Goal: Task Accomplishment & Management: Manage account settings

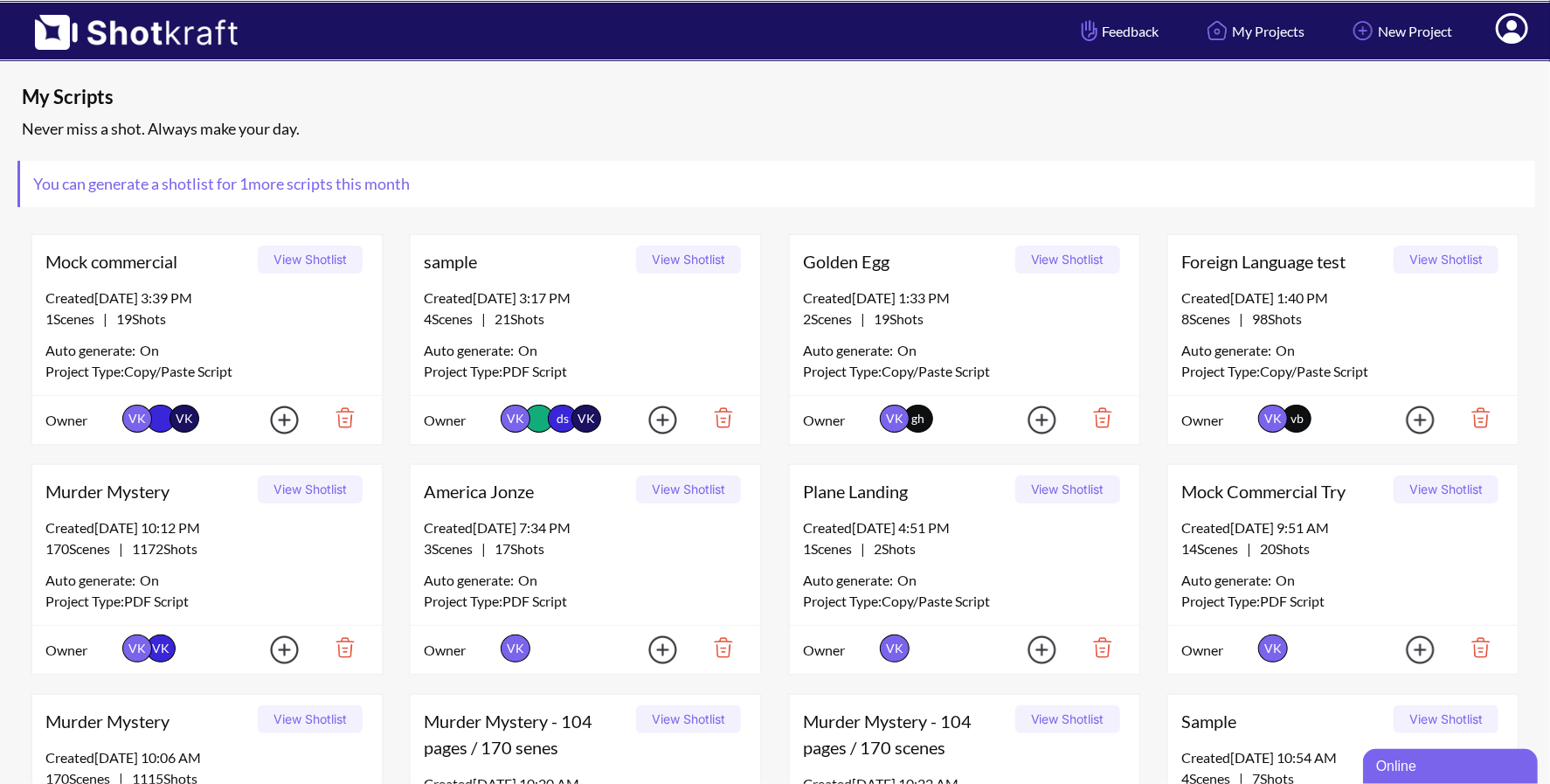
click at [1522, 34] on icon at bounding box center [1512, 28] width 32 height 30
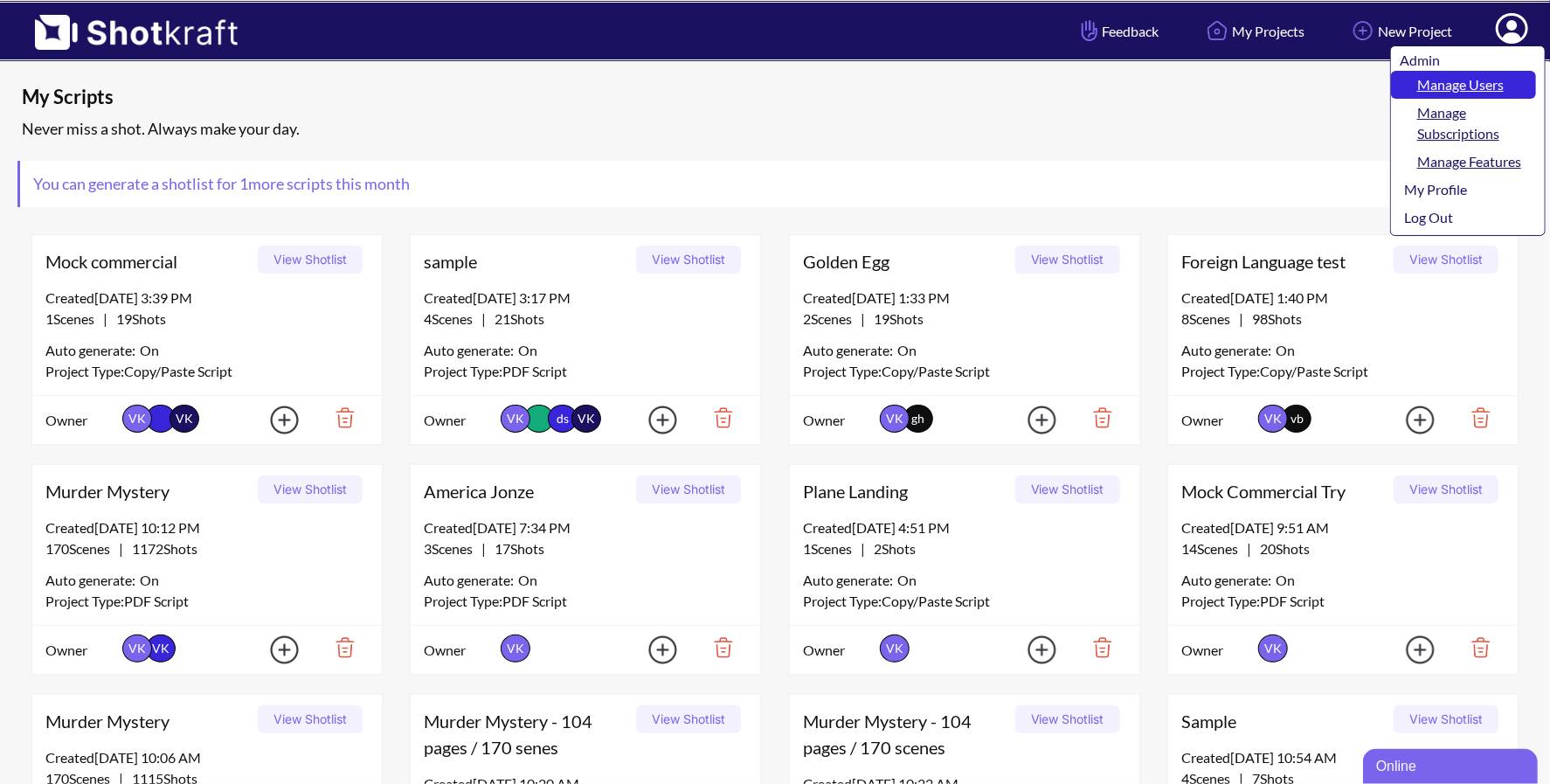
click at [1455, 85] on link "Manage Users" at bounding box center [1464, 84] width 145 height 28
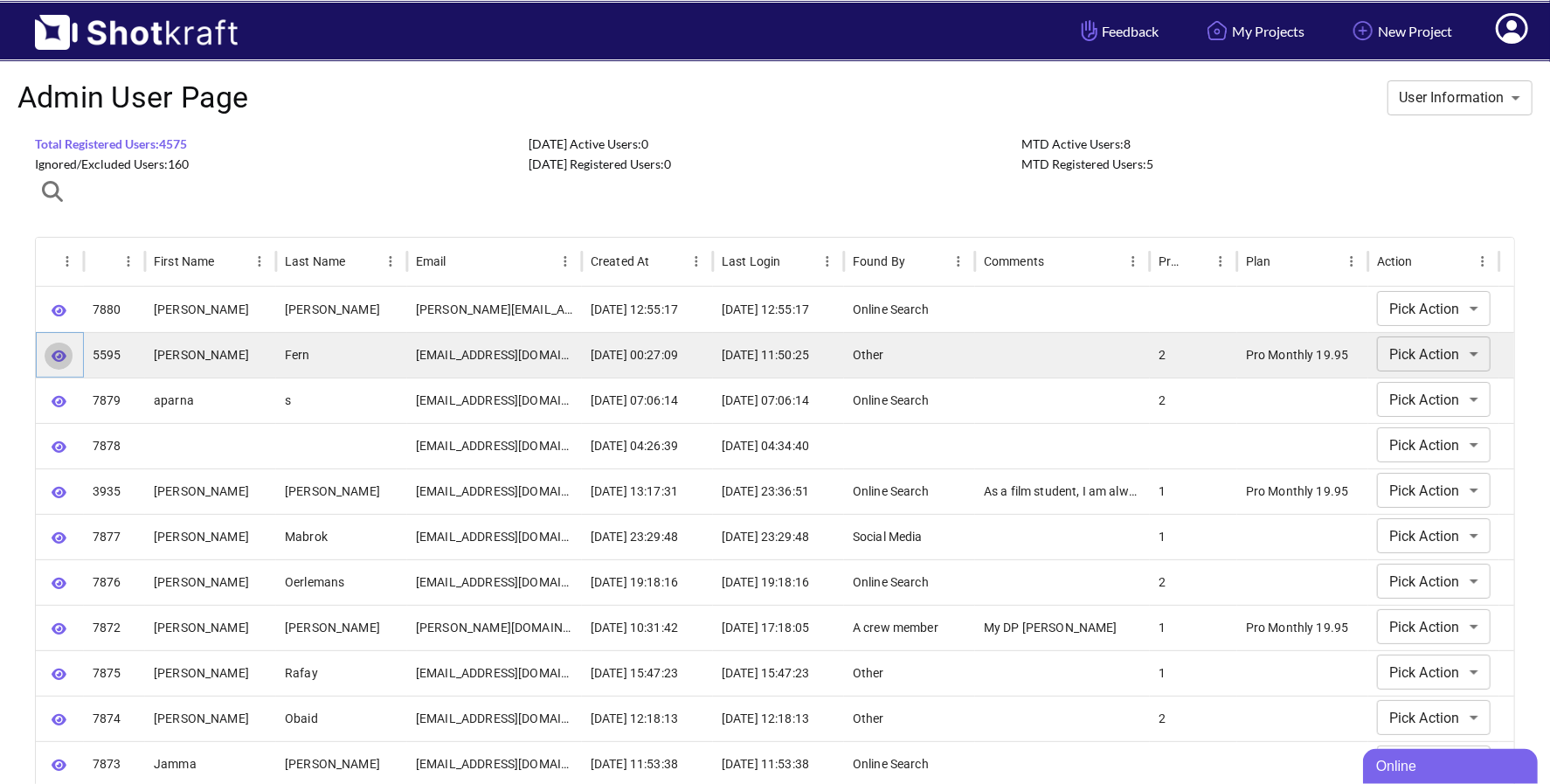
click at [60, 356] on icon "button" at bounding box center [59, 356] width 15 height 11
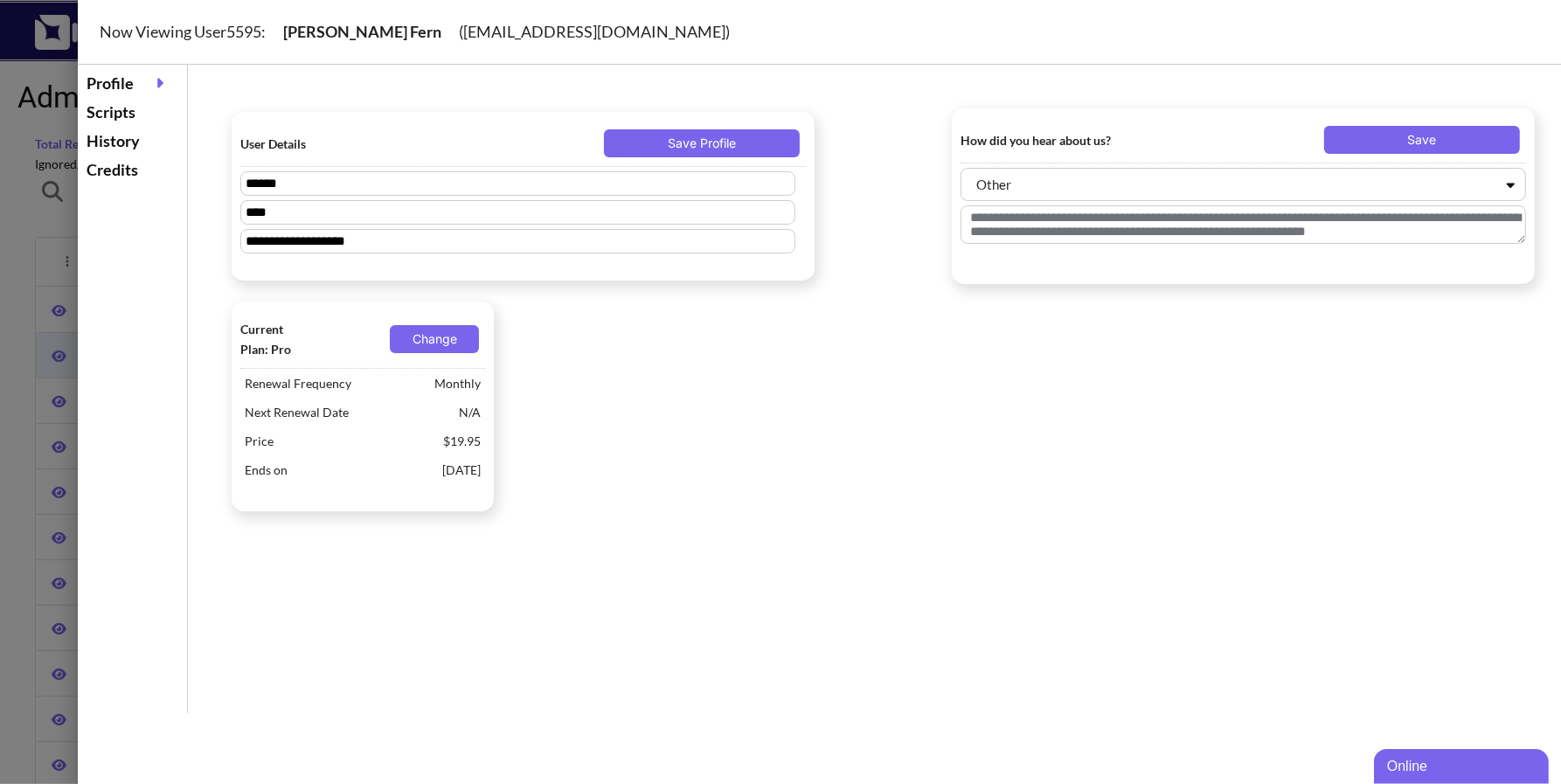
click at [116, 135] on div "History" at bounding box center [133, 140] width 101 height 28
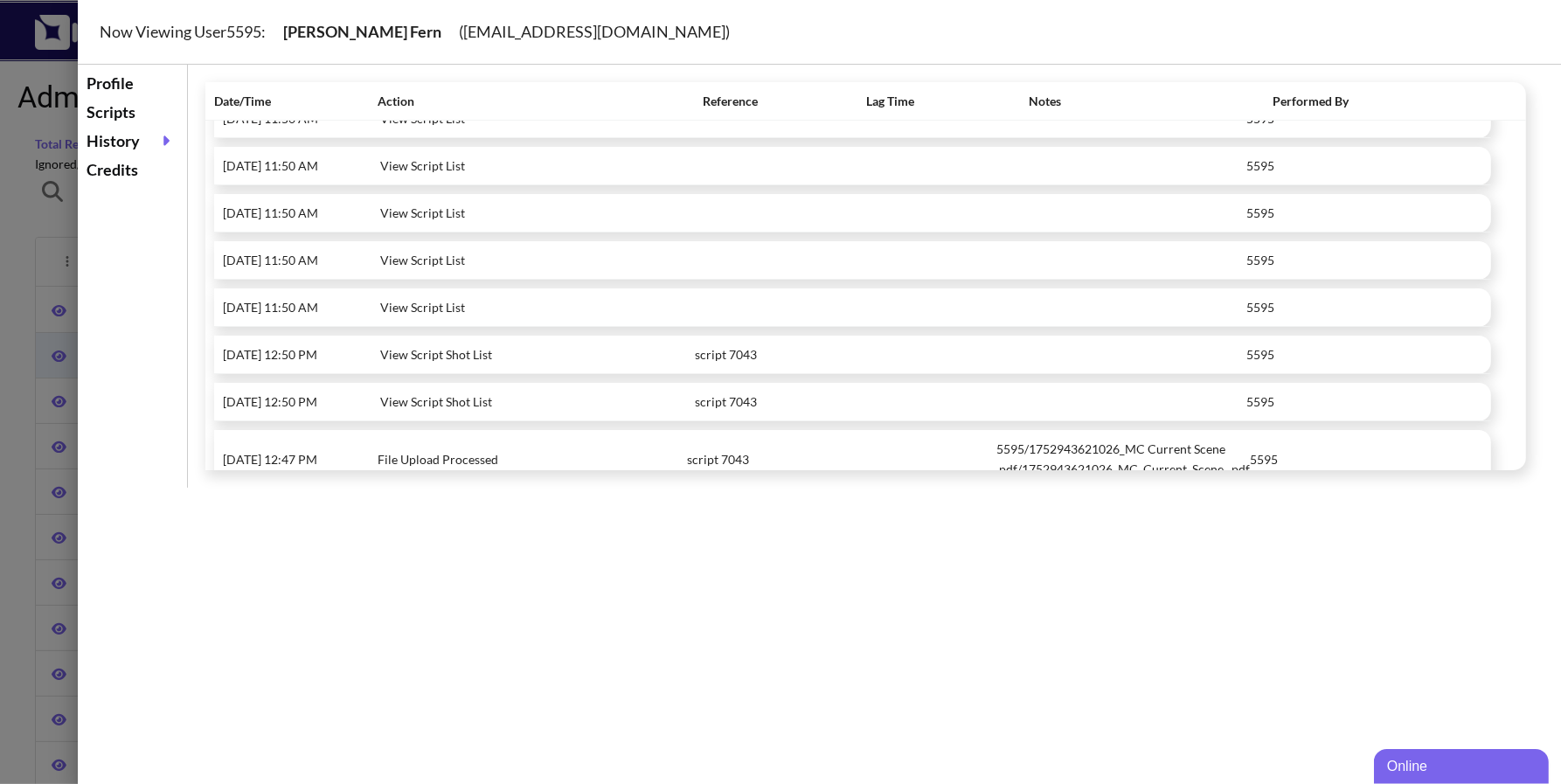
scroll to position [215, 0]
click at [128, 111] on div "Scripts" at bounding box center [133, 112] width 101 height 28
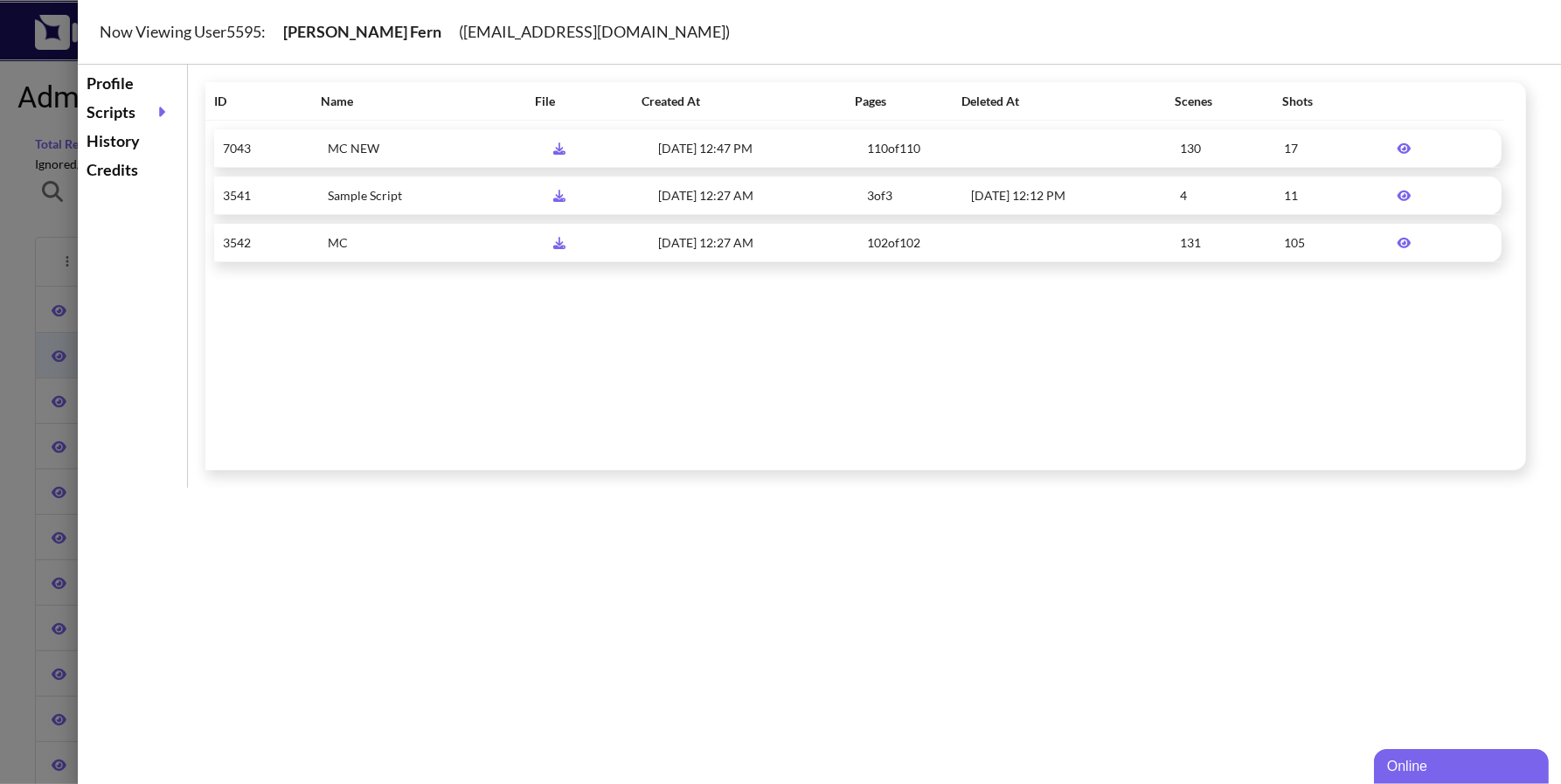
click at [1397, 142] on icon at bounding box center [1404, 148] width 31 height 12
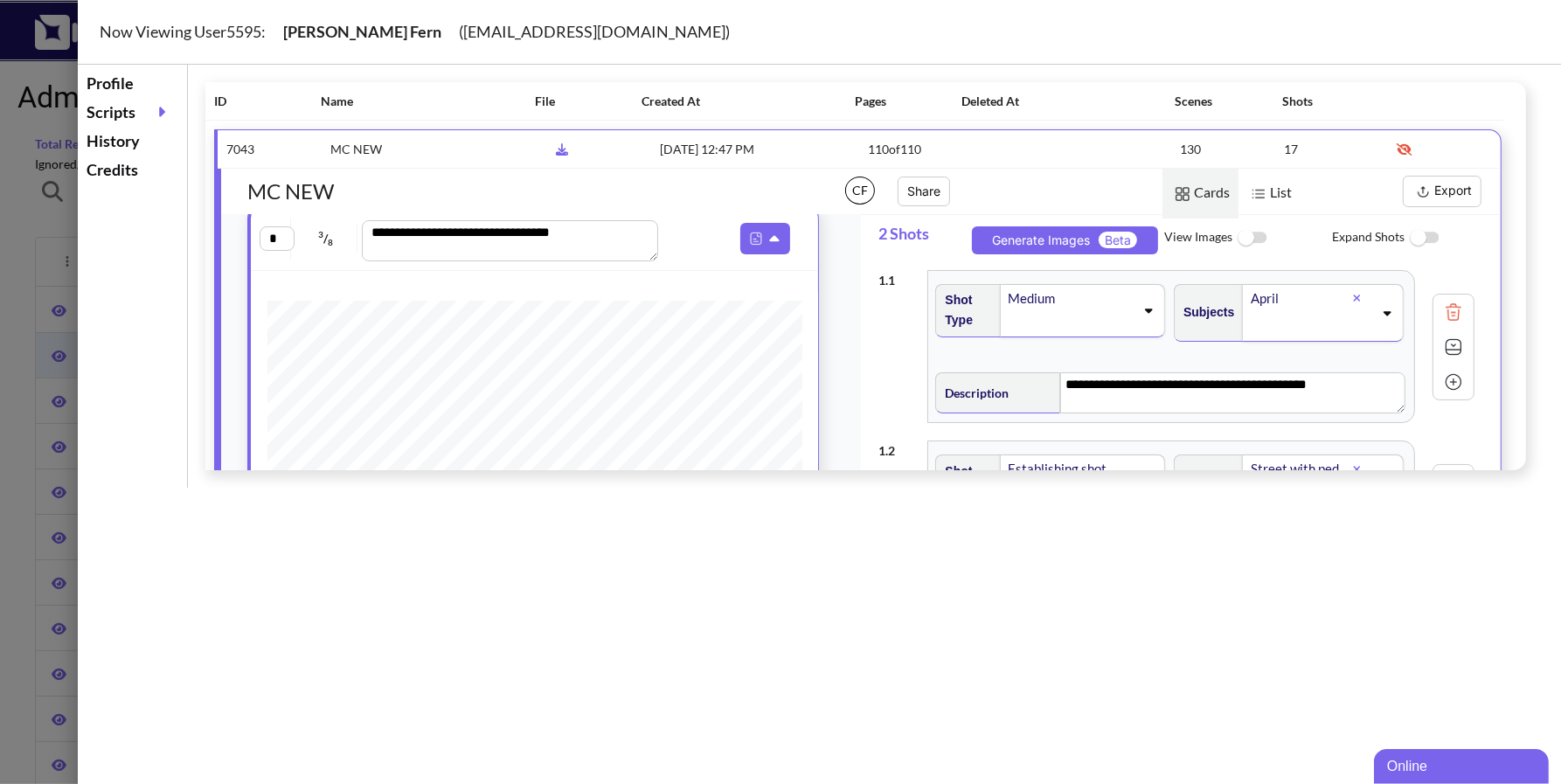
scroll to position [71, 0]
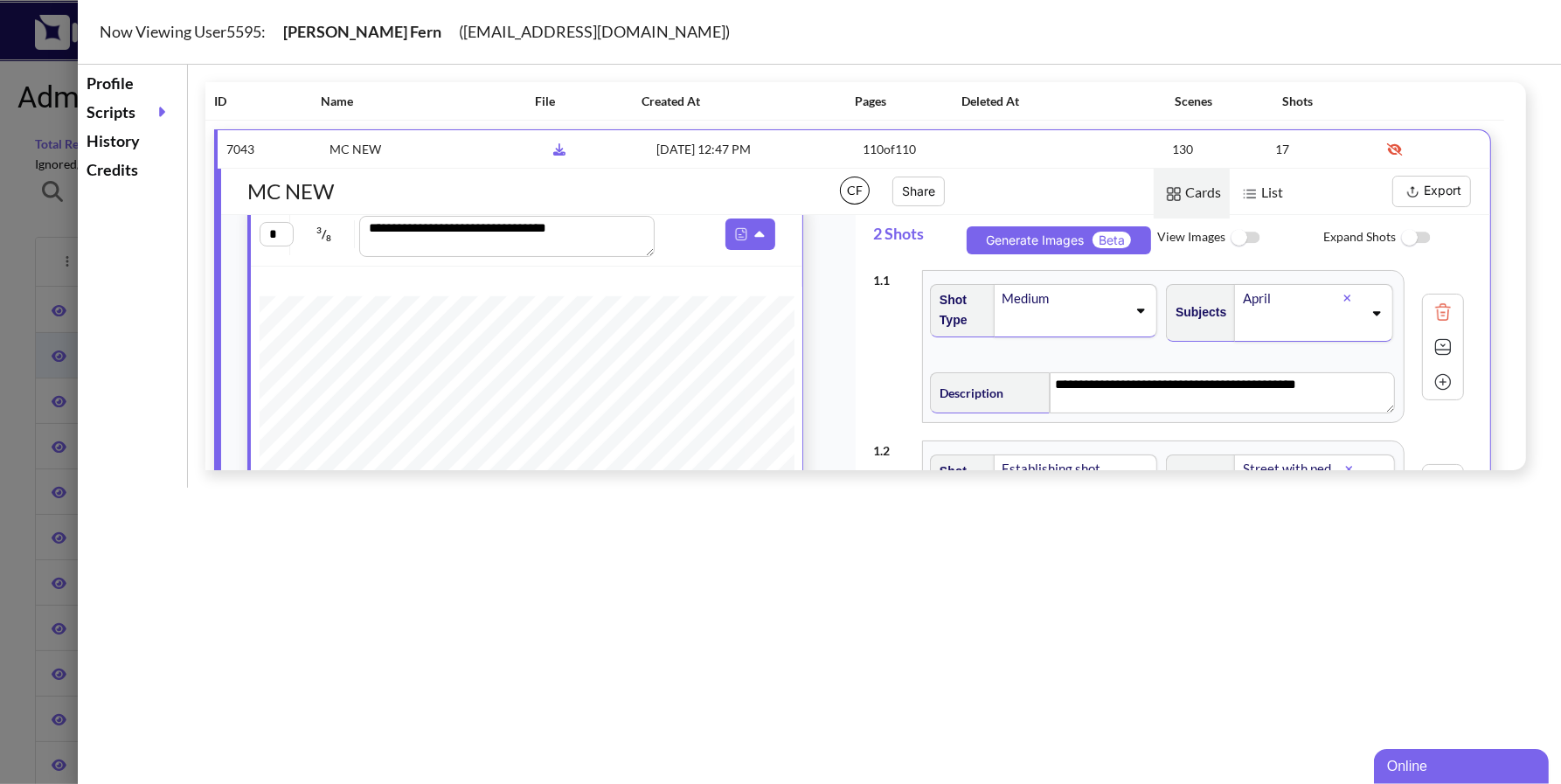
click at [1513, 110] on div "**********" at bounding box center [865, 276] width 1321 height 388
drag, startPoint x: 390, startPoint y: 30, endPoint x: 532, endPoint y: 36, distance: 142.1
click at [533, 36] on div "Now Viewing User 5595 : Calvin Fern ( atlasfern@gmail.com )" at bounding box center [841, 32] width 1527 height 65
click at [396, 28] on div "Now Viewing User 5595 : Calvin Fern ( atlasfern@gmail.com )" at bounding box center [841, 32] width 1527 height 65
drag, startPoint x: 391, startPoint y: 28, endPoint x: 533, endPoint y: 35, distance: 142.2
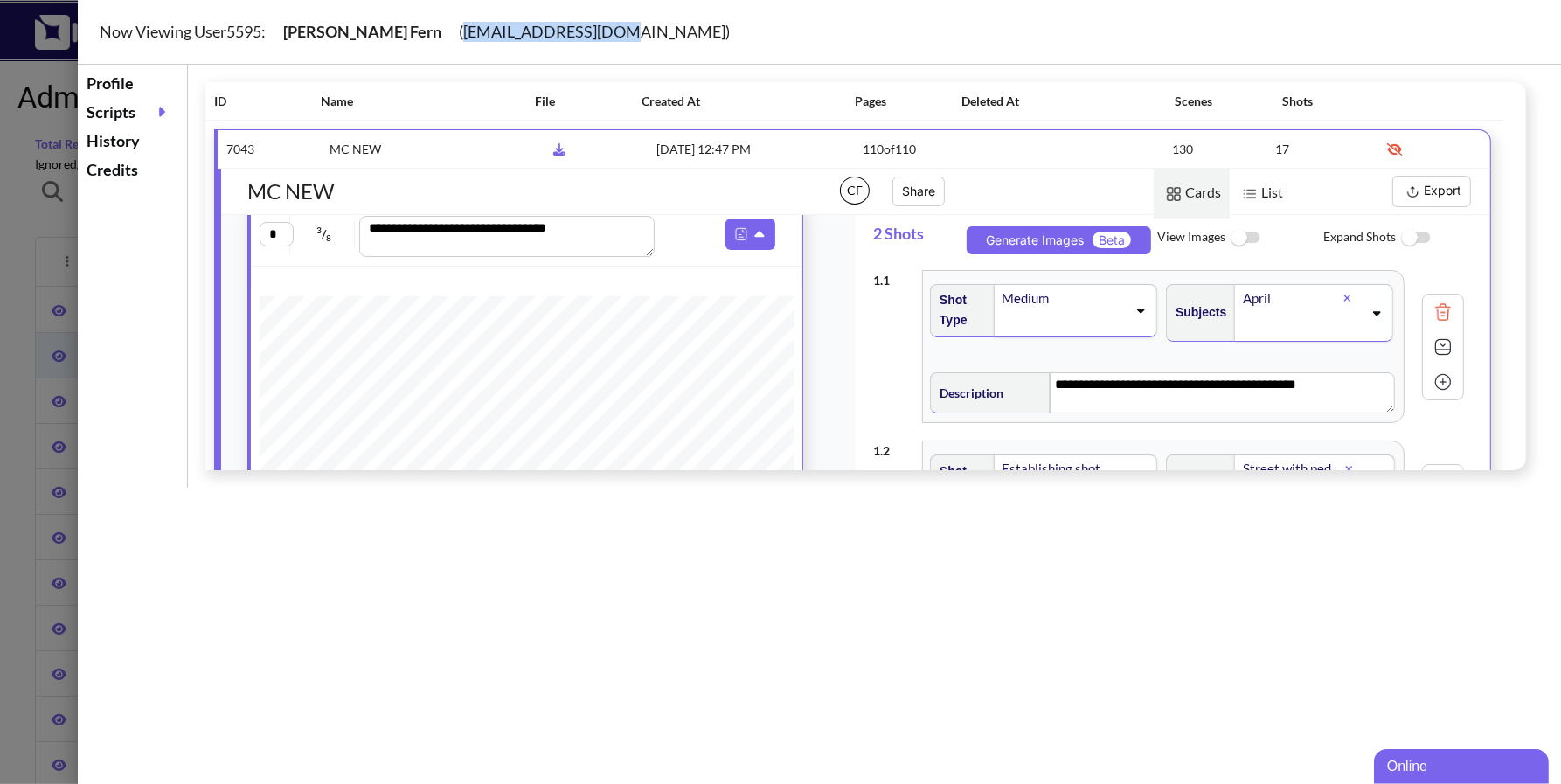
click at [533, 35] on div "Now Viewing User 5595 : Calvin Fern ( atlasfern@gmail.com )" at bounding box center [841, 32] width 1527 height 65
copy div "atlasfern@gmail.com"
click at [1252, 235] on img at bounding box center [1251, 238] width 39 height 38
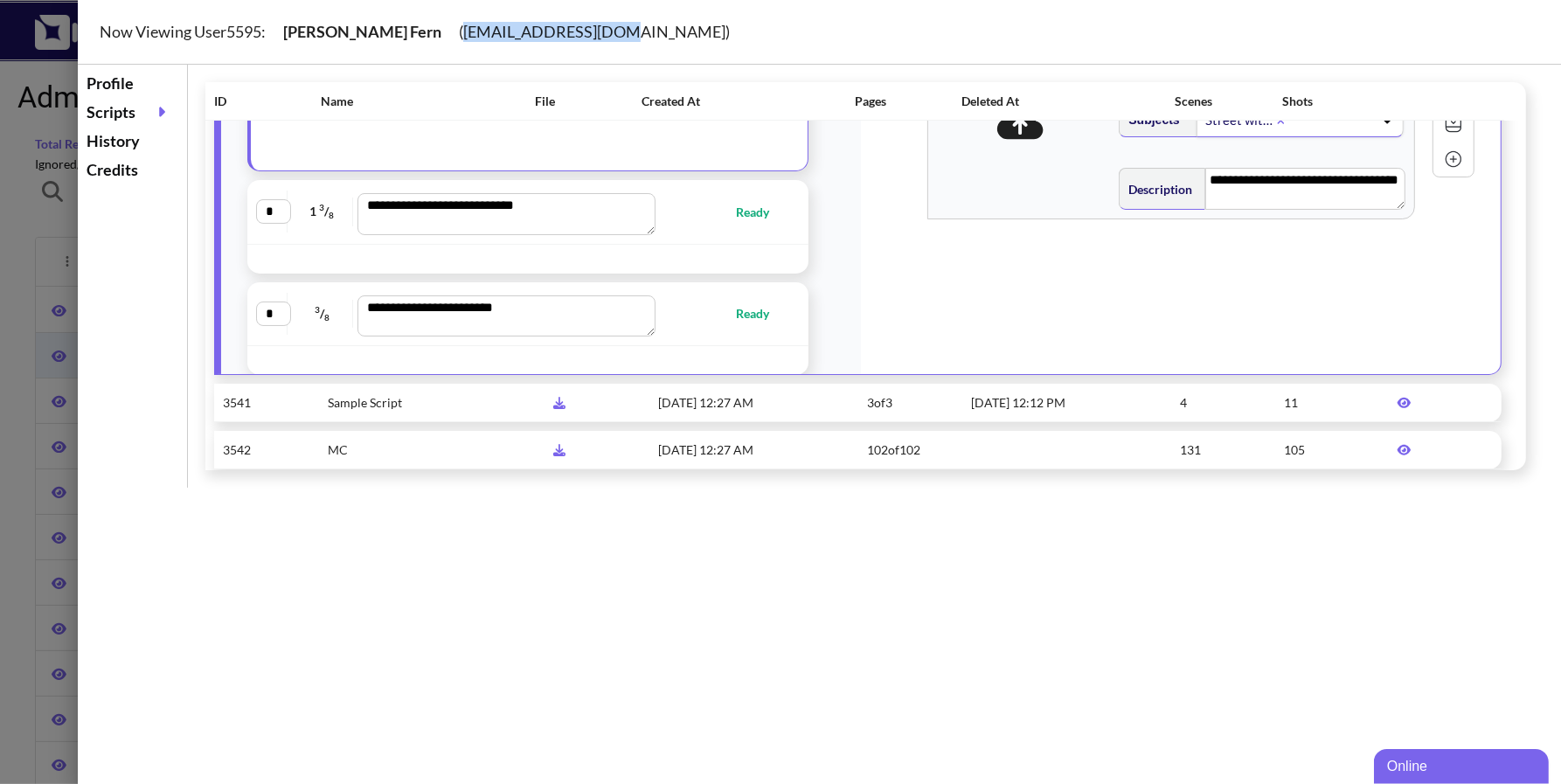
scroll to position [457, 0]
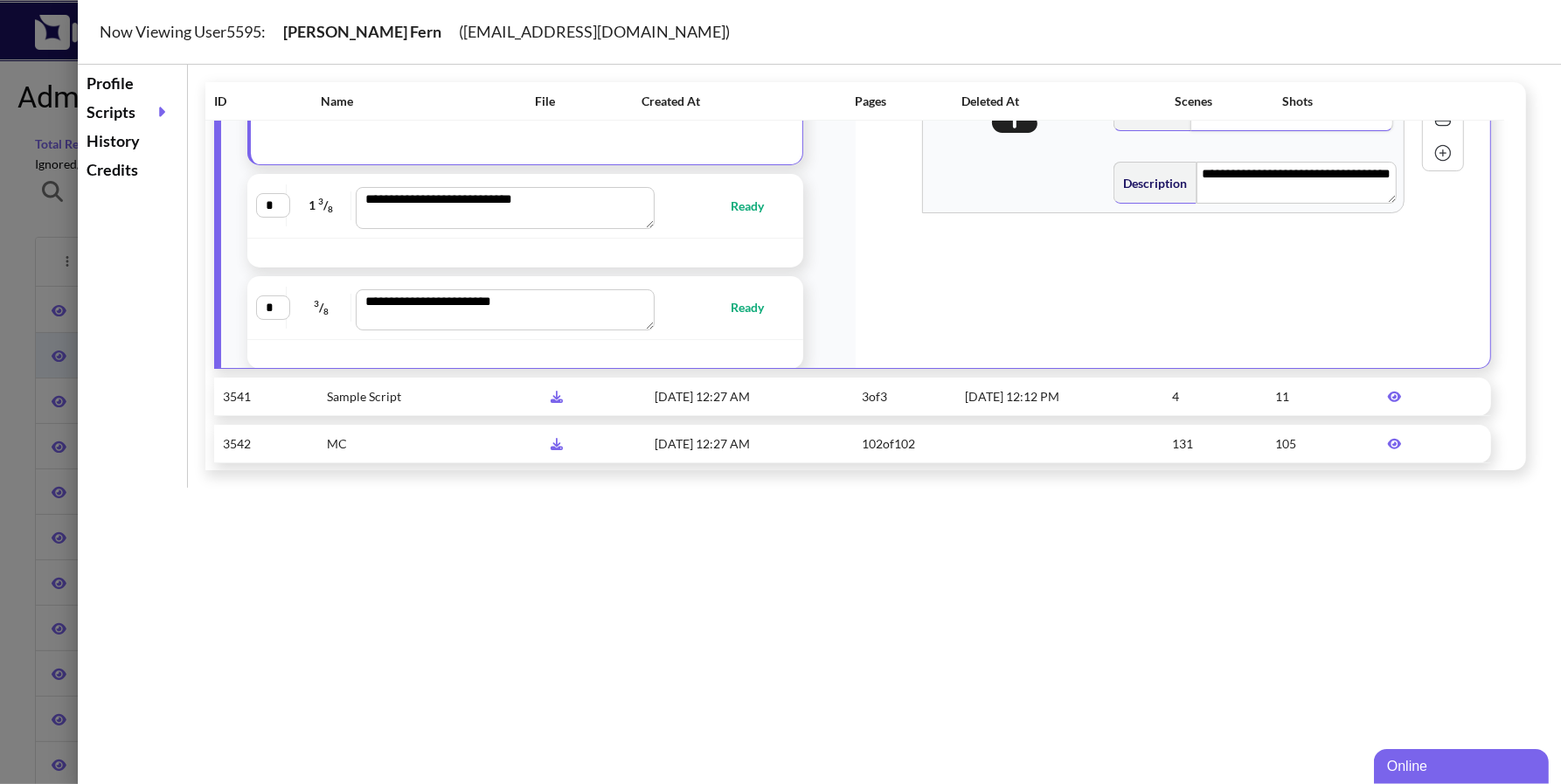
click at [109, 138] on div "History" at bounding box center [133, 140] width 101 height 28
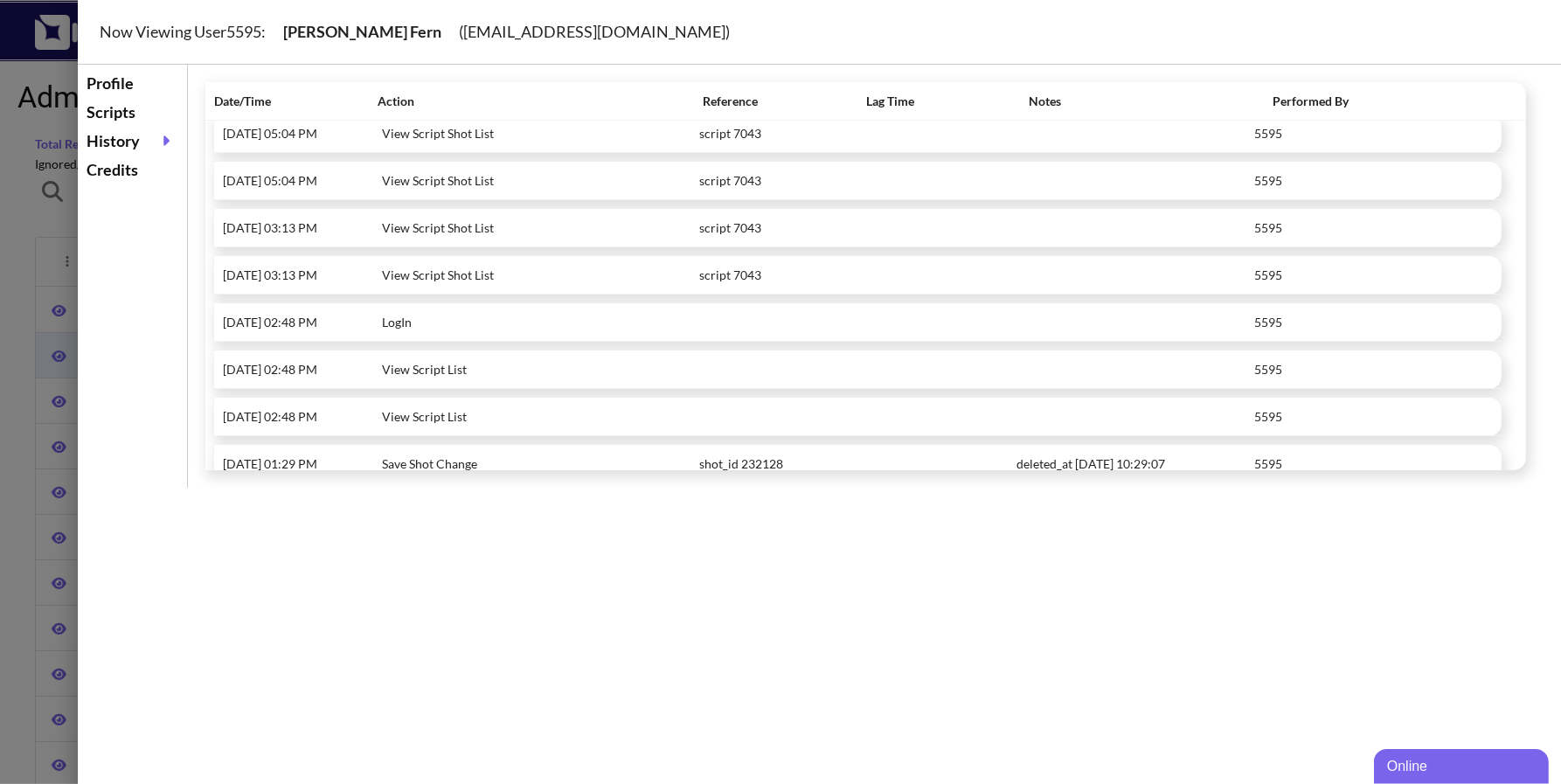
scroll to position [1877, 0]
click at [125, 172] on div "Credits" at bounding box center [133, 170] width 101 height 28
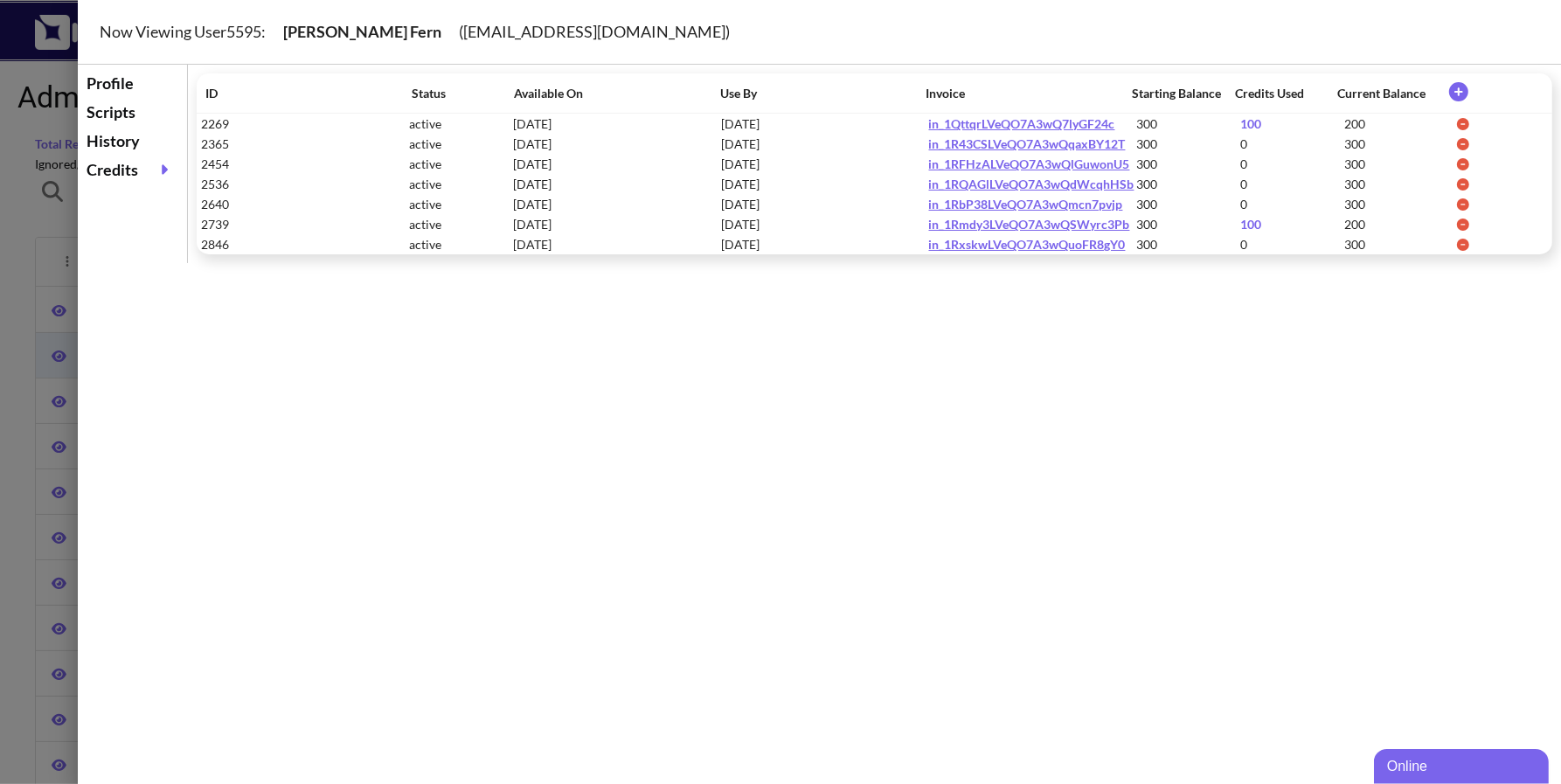
click at [119, 110] on div "Scripts" at bounding box center [133, 112] width 101 height 28
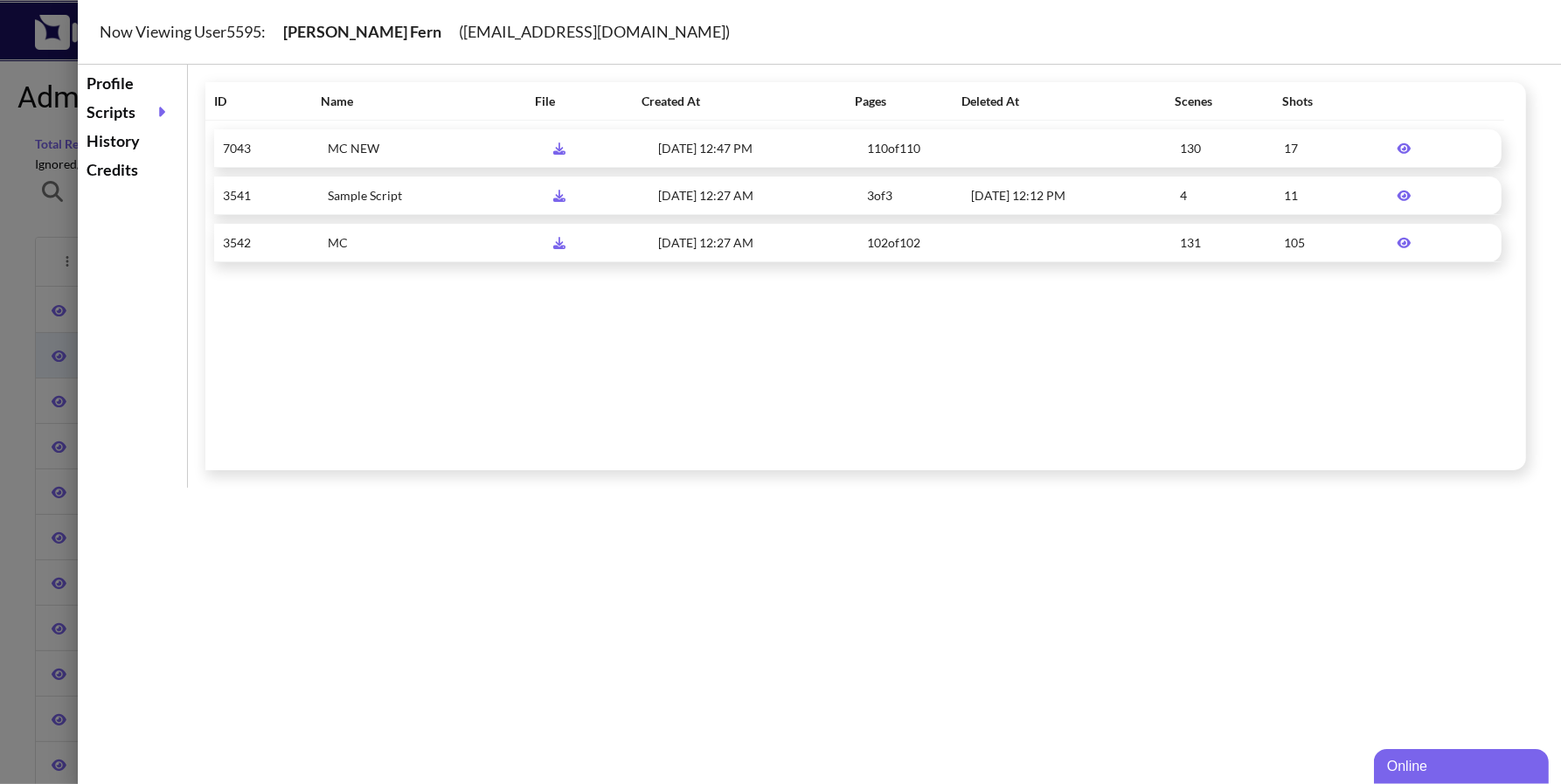
click at [1398, 240] on icon at bounding box center [1404, 242] width 14 height 10
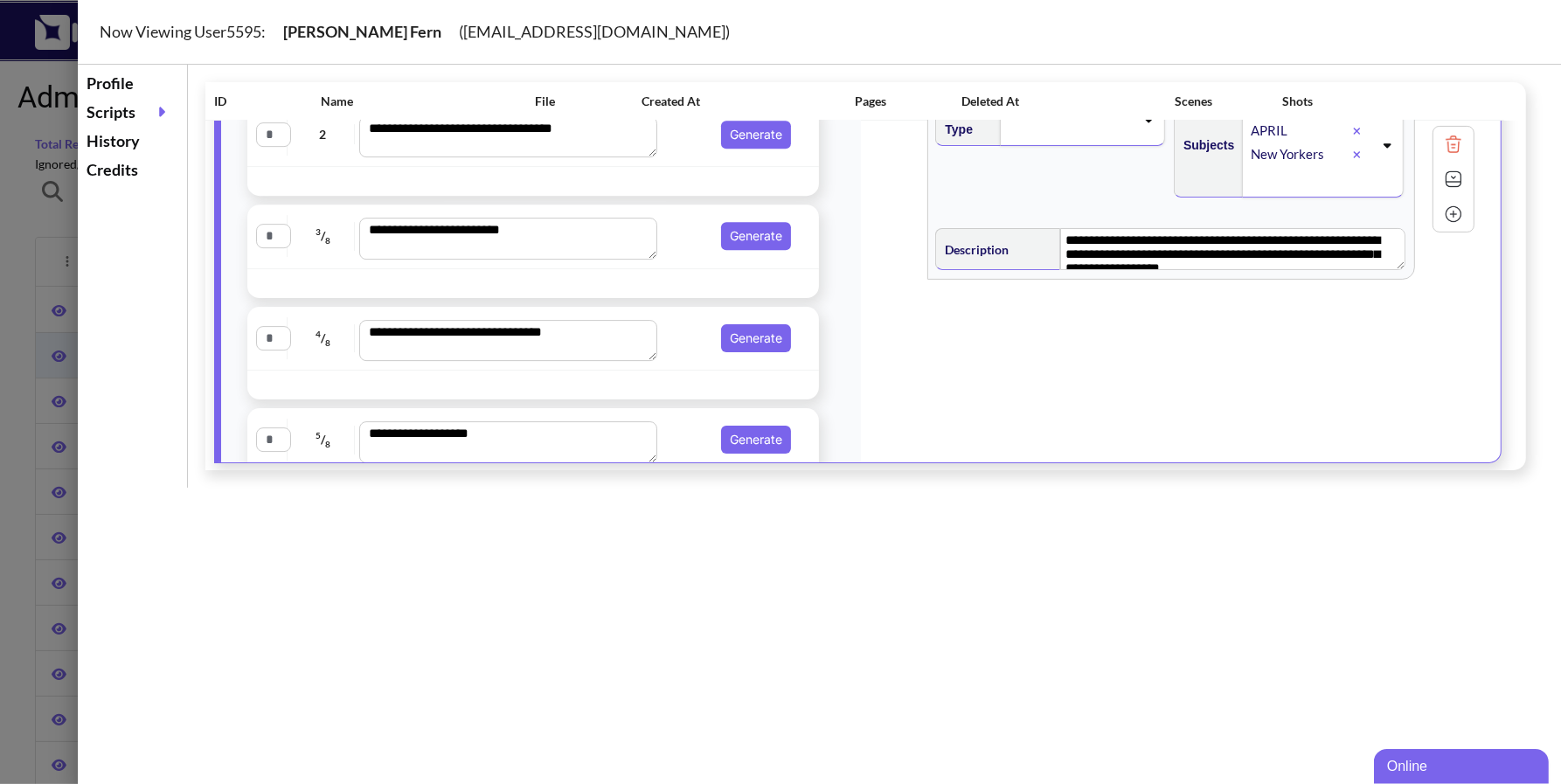
scroll to position [5022, 0]
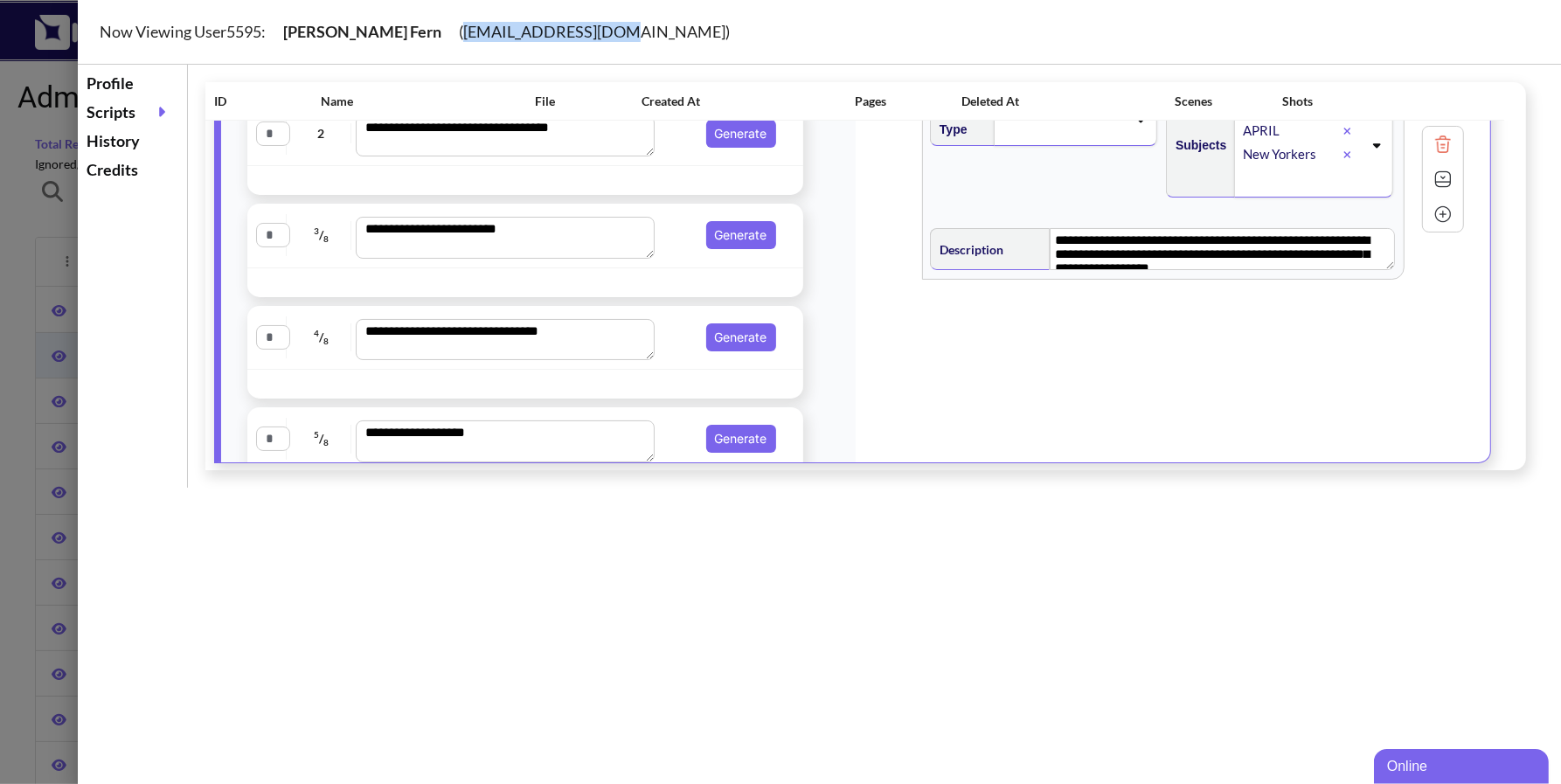
drag, startPoint x: 391, startPoint y: 33, endPoint x: 532, endPoint y: 38, distance: 141.1
click at [532, 38] on div "Now Viewing User 5595 : Calvin Fern ( atlasfern@gmail.com )" at bounding box center [841, 32] width 1527 height 65
copy div "atlasfern@gmail.com"
